Goal: Information Seeking & Learning: Learn about a topic

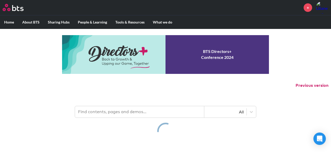
click at [125, 113] on input "text" at bounding box center [139, 111] width 129 height 11
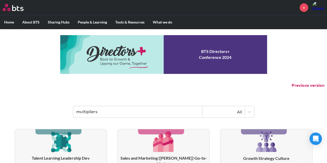
type input "multipliers"
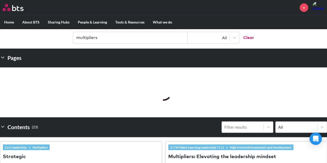
scroll to position [75, 0]
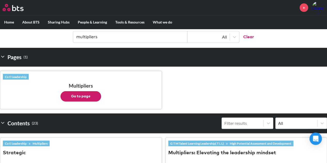
click at [82, 96] on button "Go to page" at bounding box center [80, 96] width 41 height 10
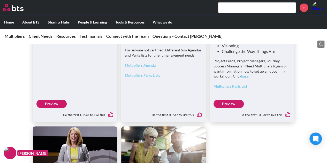
scroll to position [1424, 0]
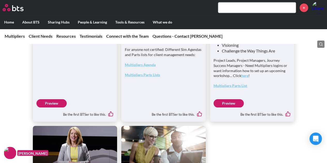
click at [49, 107] on link "Preview" at bounding box center [51, 103] width 30 height 8
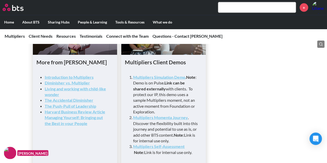
scroll to position [1542, 0]
drag, startPoint x: 59, startPoint y: 100, endPoint x: 22, endPoint y: 100, distance: 36.9
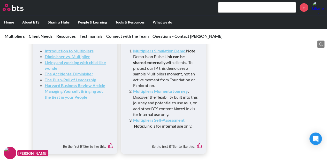
scroll to position [1567, 0]
click at [62, 59] on strong "Diminisher vs. Multiplier" at bounding box center [67, 57] width 45 height 5
